Goal: Transaction & Acquisition: Purchase product/service

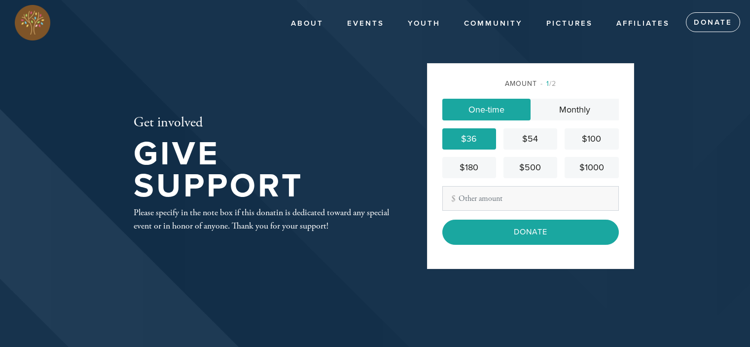
scroll to position [56, 0]
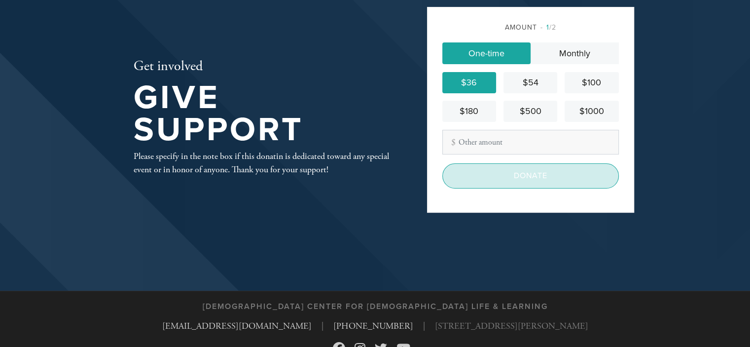
click at [519, 177] on input "Donate" at bounding box center [530, 175] width 176 height 25
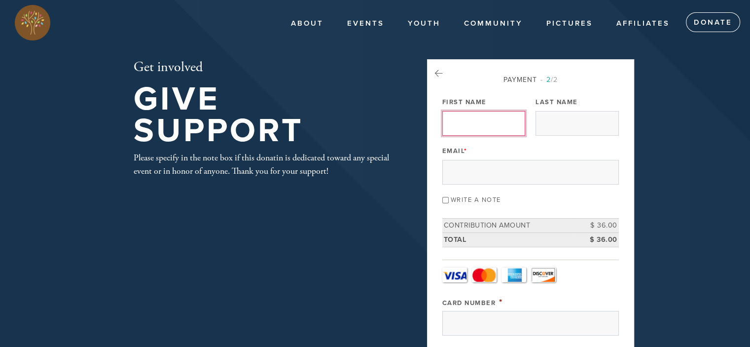
click at [476, 126] on input "First Name" at bounding box center [483, 123] width 83 height 25
type input "[PERSON_NAME]"
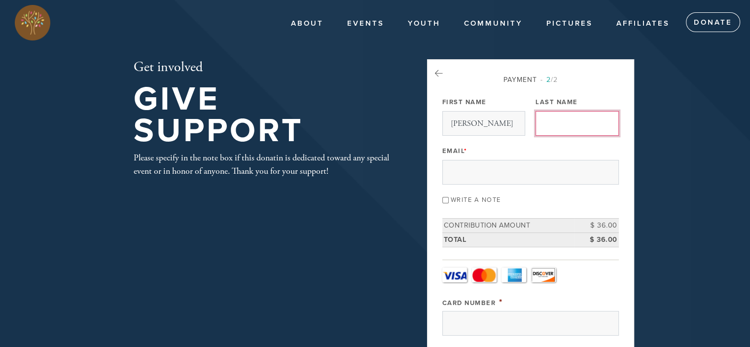
type input "Weiner"
type input "[EMAIL_ADDRESS][DOMAIN_NAME]"
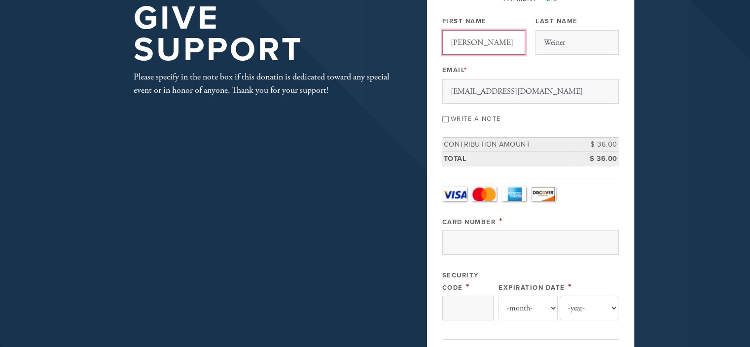
scroll to position [99, 0]
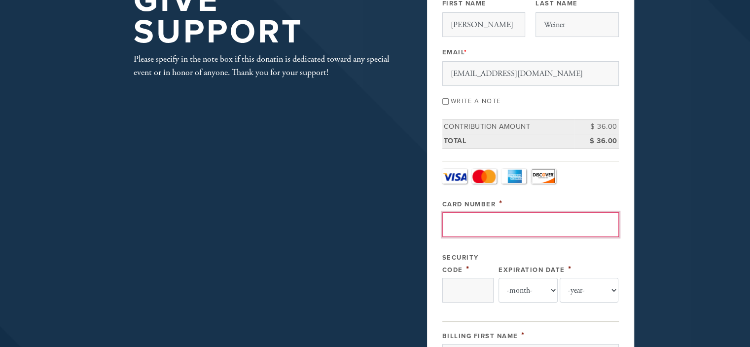
click at [479, 212] on input "Card Number" at bounding box center [530, 224] width 176 height 25
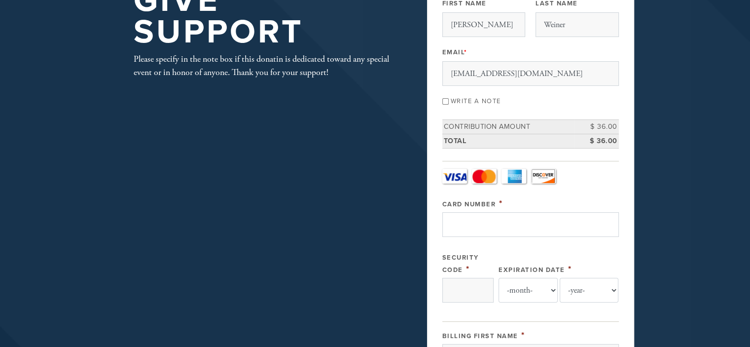
type input "[CREDIT_CARD_NUMBER]"
select select "10"
select select "2027"
type input "weiner"
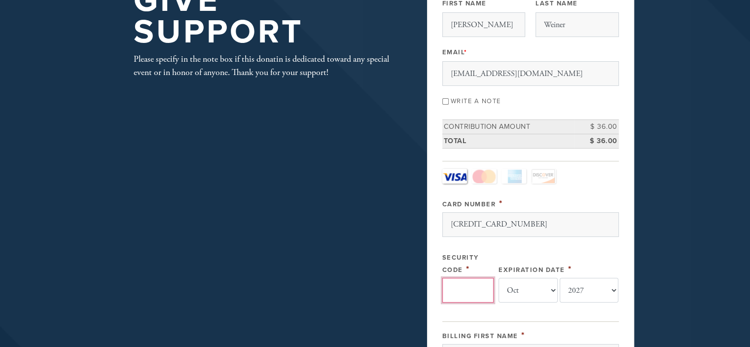
click at [471, 282] on input "Security Code" at bounding box center [467, 290] width 51 height 25
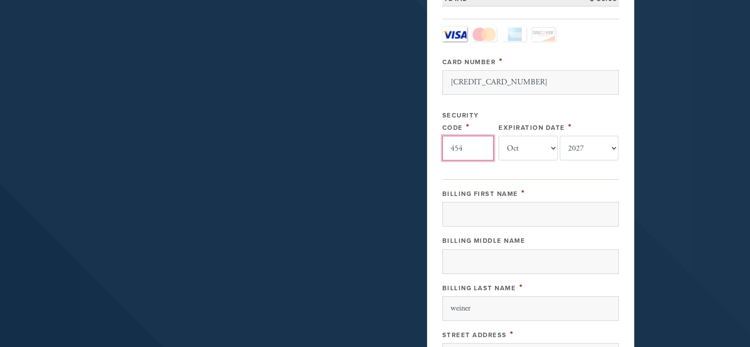
scroll to position [246, 0]
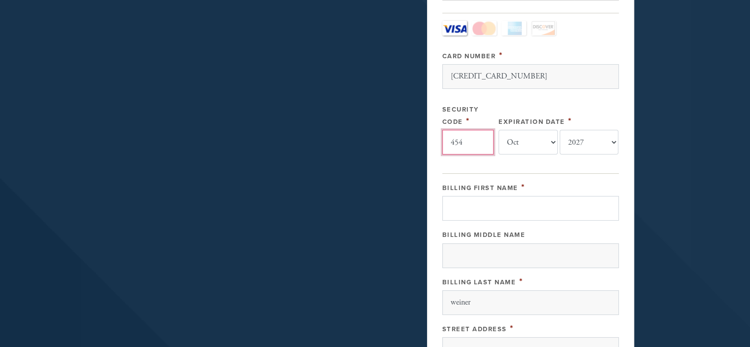
type input "454"
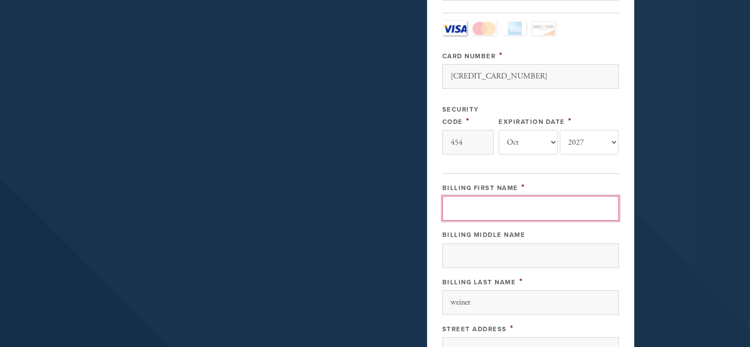
click at [483, 204] on input "Billing First Name" at bounding box center [530, 208] width 176 height 25
type input "[PERSON_NAME]"
type input "S"
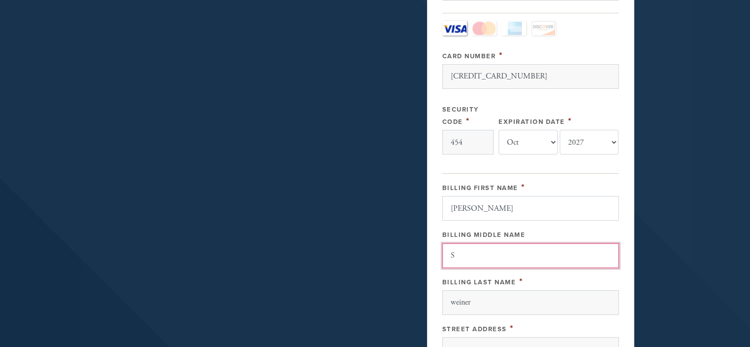
type input "[STREET_ADDRESS][PERSON_NAME]"
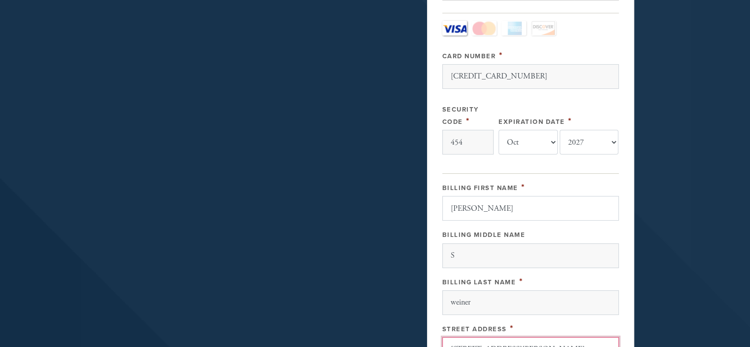
type input "[GEOGRAPHIC_DATA]"
type input "78373"
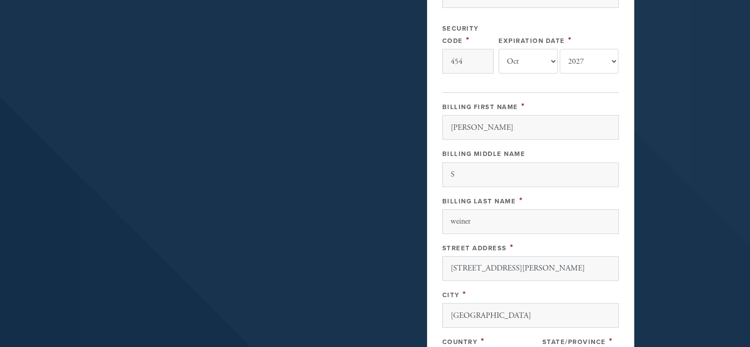
scroll to position [540, 0]
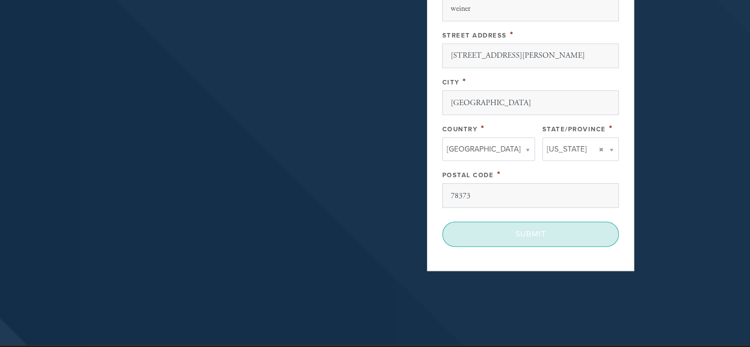
click at [524, 230] on input "Submit" at bounding box center [530, 233] width 176 height 25
